Goal: Find contact information: Find contact information

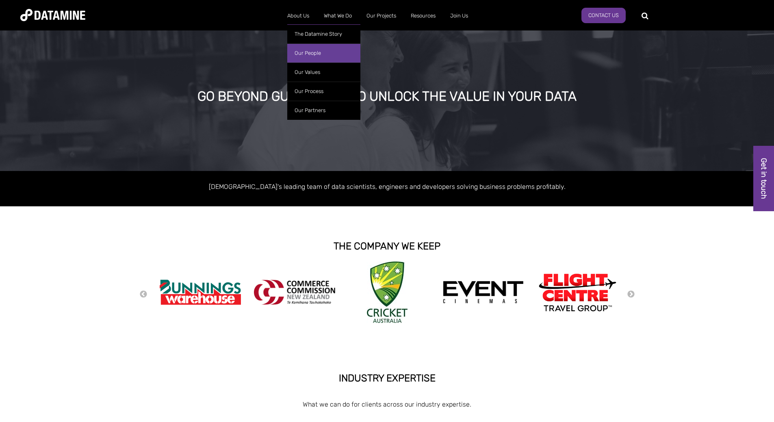
click at [308, 54] on link "Our People" at bounding box center [323, 52] width 73 height 19
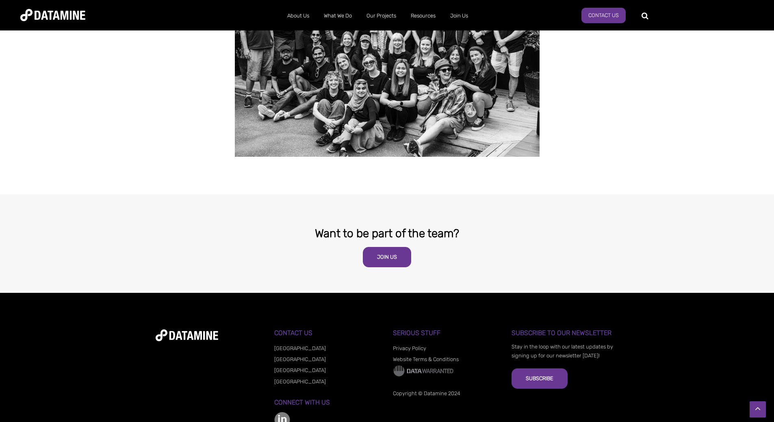
scroll to position [1524, 0]
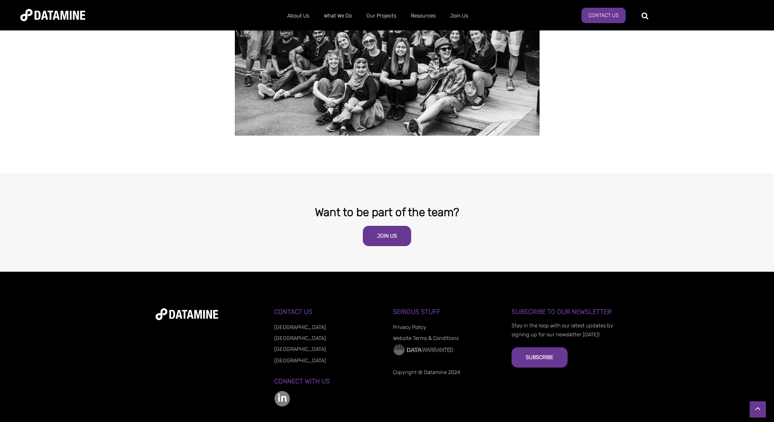
click at [279, 391] on img at bounding box center [282, 399] width 16 height 16
